Goal: Communication & Community: Share content

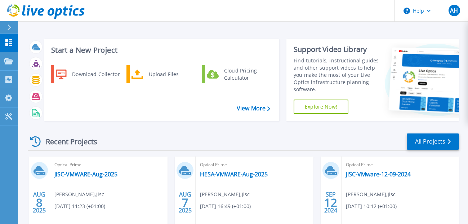
scroll to position [72, 0]
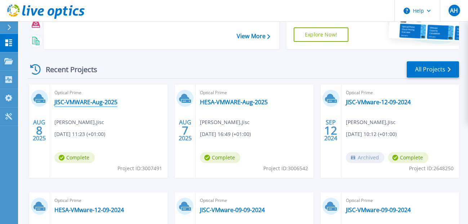
click at [100, 104] on link "JISC-VMWARE-Aug-2025" at bounding box center [85, 101] width 63 height 7
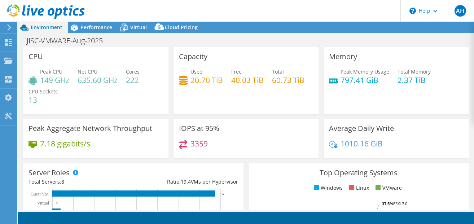
select select "USD"
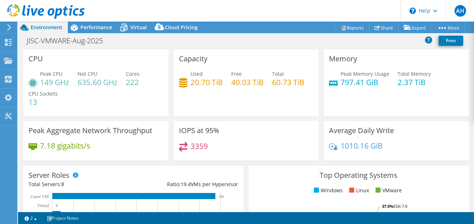
click at [300, 43] on div "JISC-VMWARE-Aug-2025 Print" at bounding box center [246, 40] width 456 height 13
click at [380, 29] on link "Share" at bounding box center [384, 27] width 30 height 11
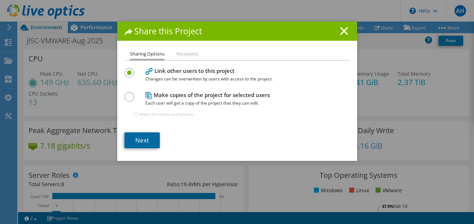
click at [145, 144] on link "Next" at bounding box center [141, 140] width 35 height 16
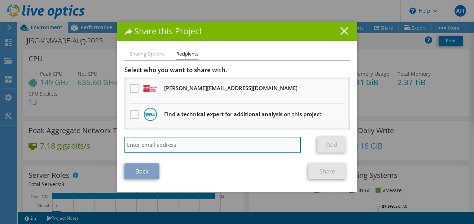
click at [163, 145] on input "search" at bounding box center [212, 145] width 177 height 16
click at [145, 145] on input "search" at bounding box center [212, 145] width 177 height 16
paste input "nick.holmes@dell.com"
type input "nick.holmes@dell.com"
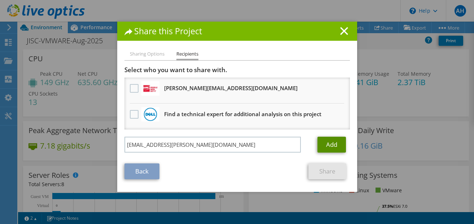
click at [329, 147] on link "Add" at bounding box center [331, 145] width 28 height 16
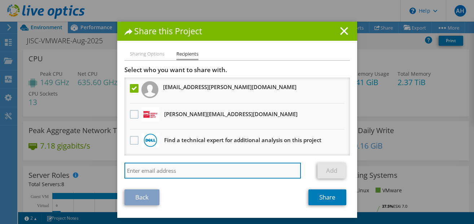
click at [144, 171] on input "search" at bounding box center [212, 171] width 177 height 16
paste input "jade.blair@dell.com"
type input "jade.blair@dell.com"
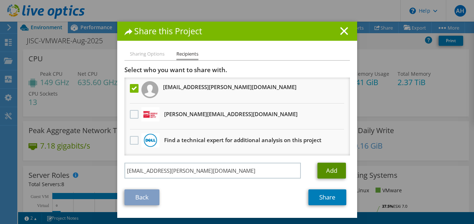
click at [323, 170] on link "Add" at bounding box center [331, 171] width 28 height 16
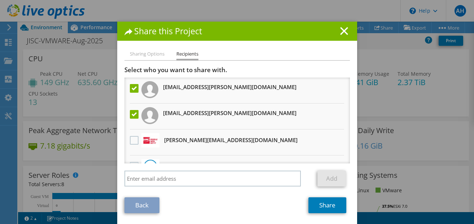
scroll to position [18, 0]
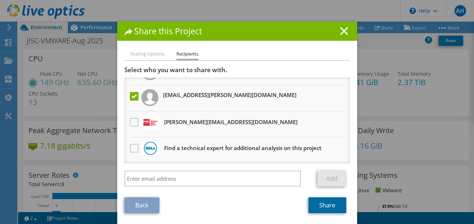
click at [327, 207] on link "Share" at bounding box center [327, 205] width 38 height 16
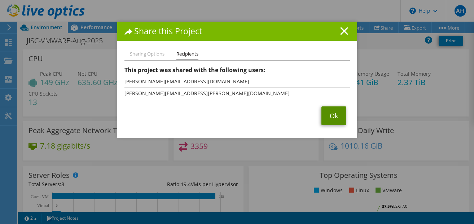
click at [332, 116] on link "Ok" at bounding box center [333, 115] width 25 height 19
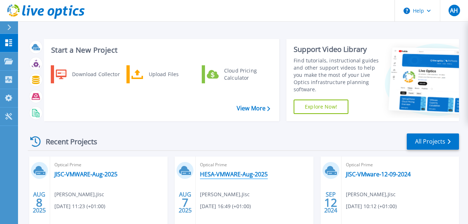
click at [244, 173] on link "HESA-VMWARE-Aug-2025" at bounding box center [234, 174] width 68 height 7
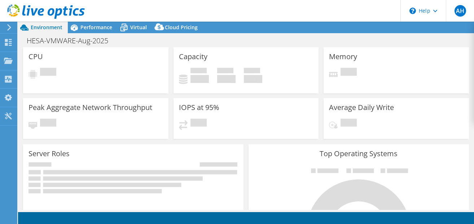
select select "USD"
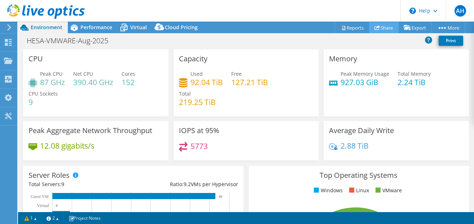
click at [380, 28] on link "Share" at bounding box center [384, 27] width 30 height 11
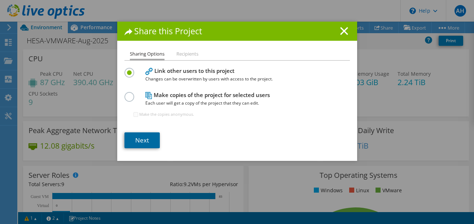
click at [143, 140] on link "Next" at bounding box center [141, 140] width 35 height 16
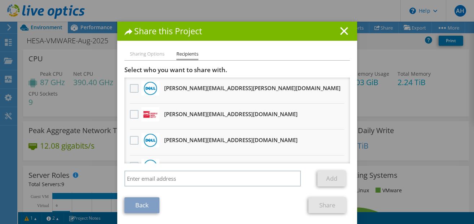
click at [132, 88] on label at bounding box center [135, 88] width 10 height 9
click at [0, 0] on input "checkbox" at bounding box center [0, 0] width 0 height 0
click at [132, 142] on label at bounding box center [135, 140] width 10 height 9
click at [0, 0] on input "checkbox" at bounding box center [0, 0] width 0 height 0
click at [322, 206] on link "Share" at bounding box center [327, 205] width 38 height 16
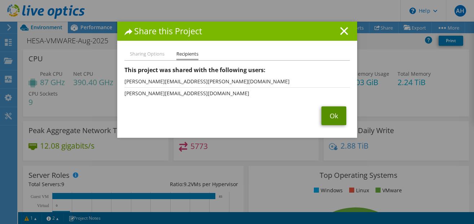
click at [332, 117] on link "Ok" at bounding box center [333, 115] width 25 height 19
